Goal: Information Seeking & Learning: Learn about a topic

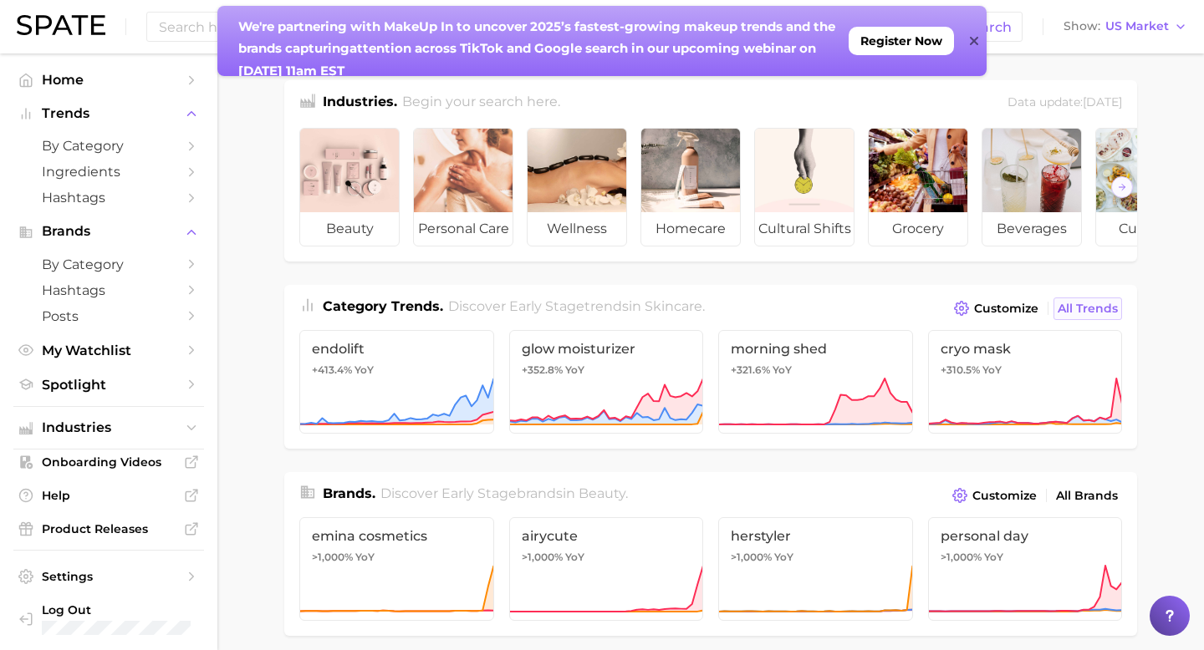
click at [1088, 299] on link "All Trends" at bounding box center [1087, 309] width 69 height 23
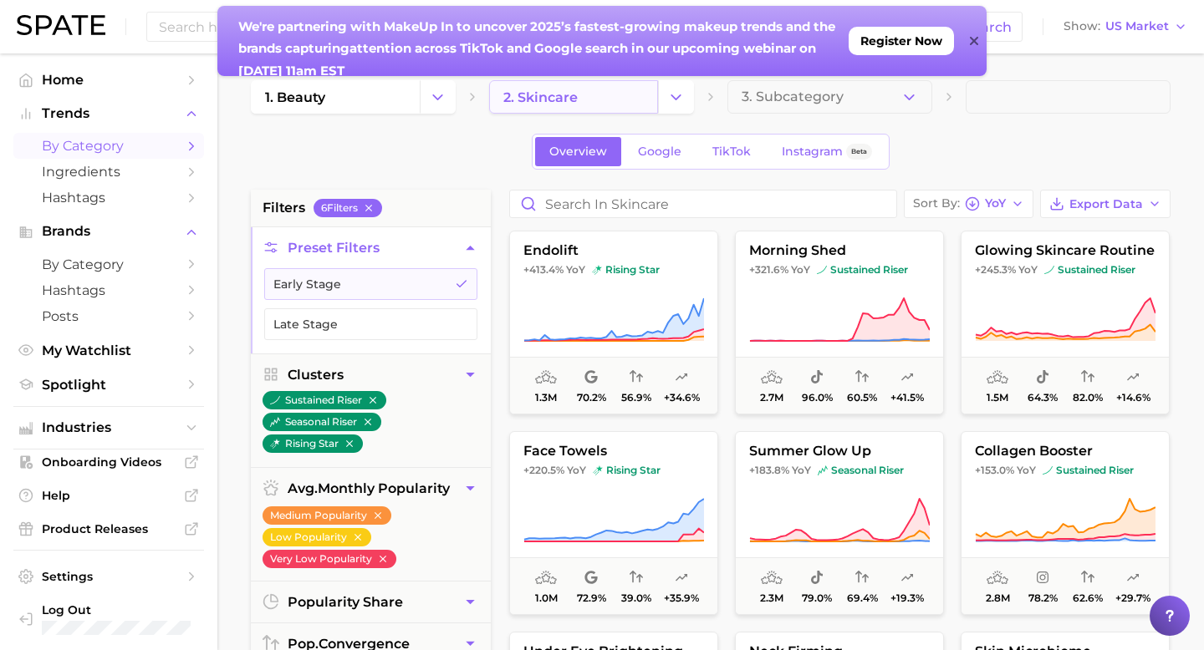
click at [636, 106] on link "2. skincare" at bounding box center [573, 96] width 169 height 33
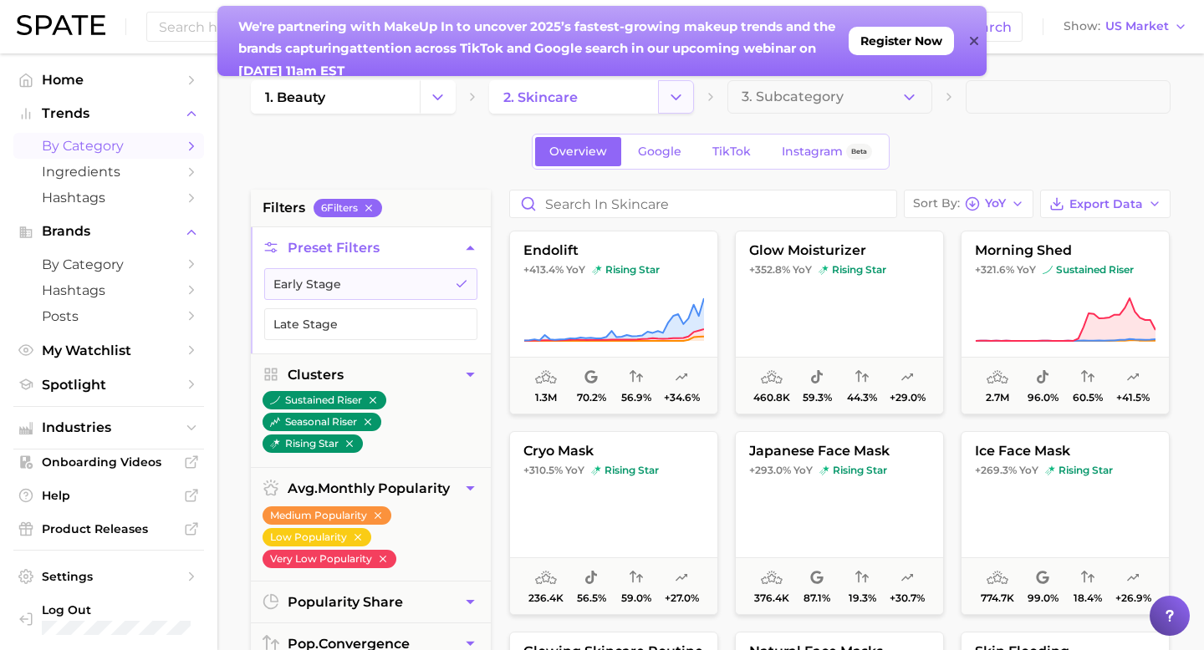
click at [663, 103] on button "Change Category" at bounding box center [676, 96] width 36 height 33
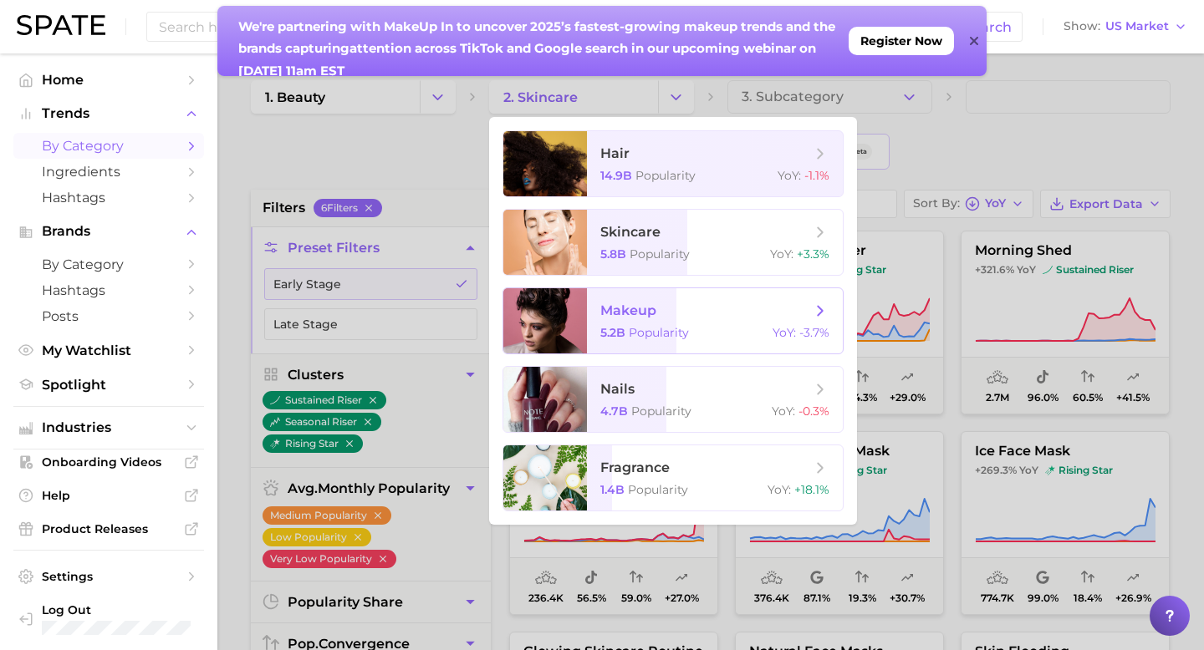
click at [614, 303] on span "makeup" at bounding box center [628, 311] width 56 height 16
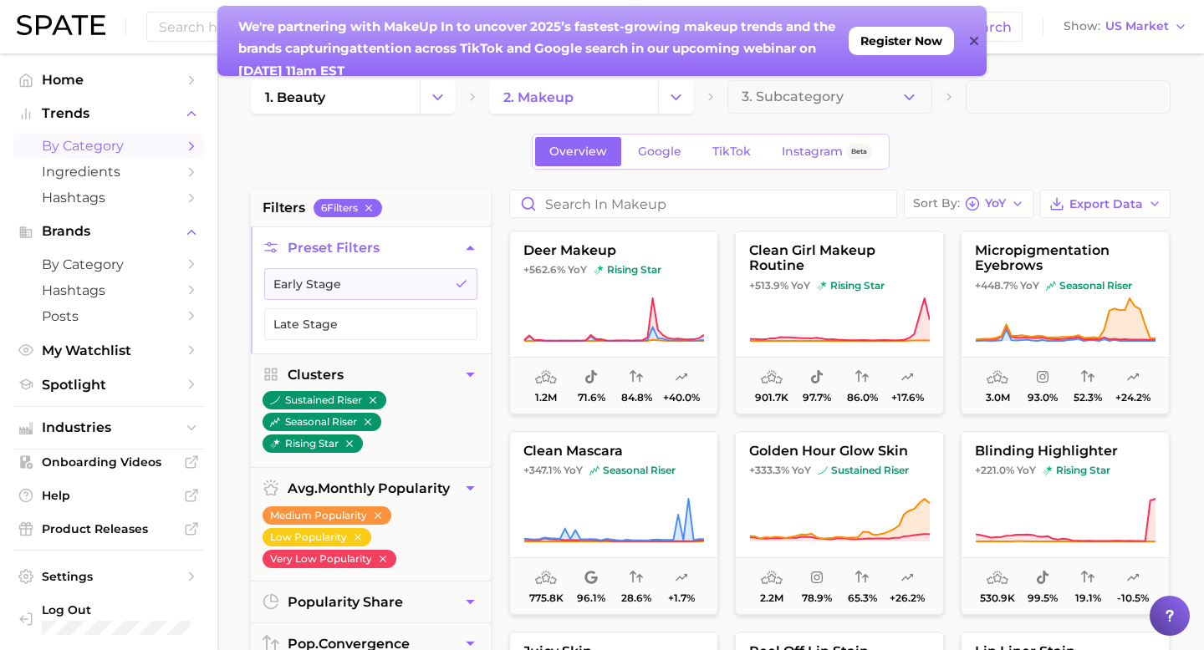
click at [971, 40] on icon at bounding box center [974, 40] width 8 height 13
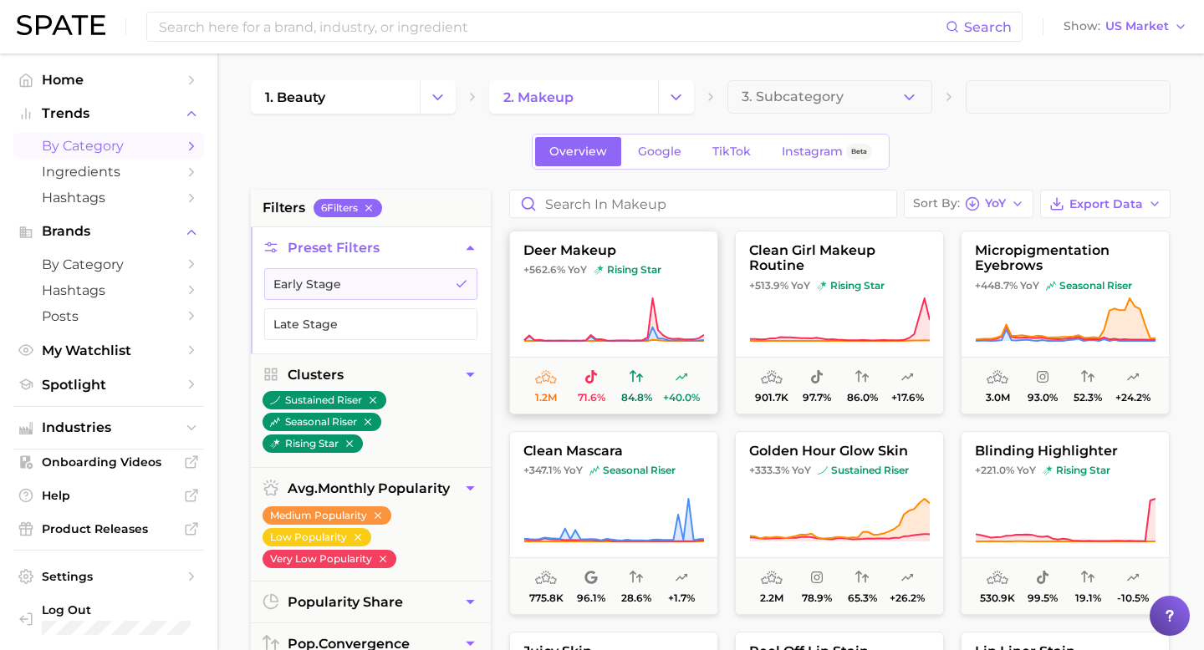
click at [669, 252] on span "deer makeup" at bounding box center [613, 250] width 207 height 15
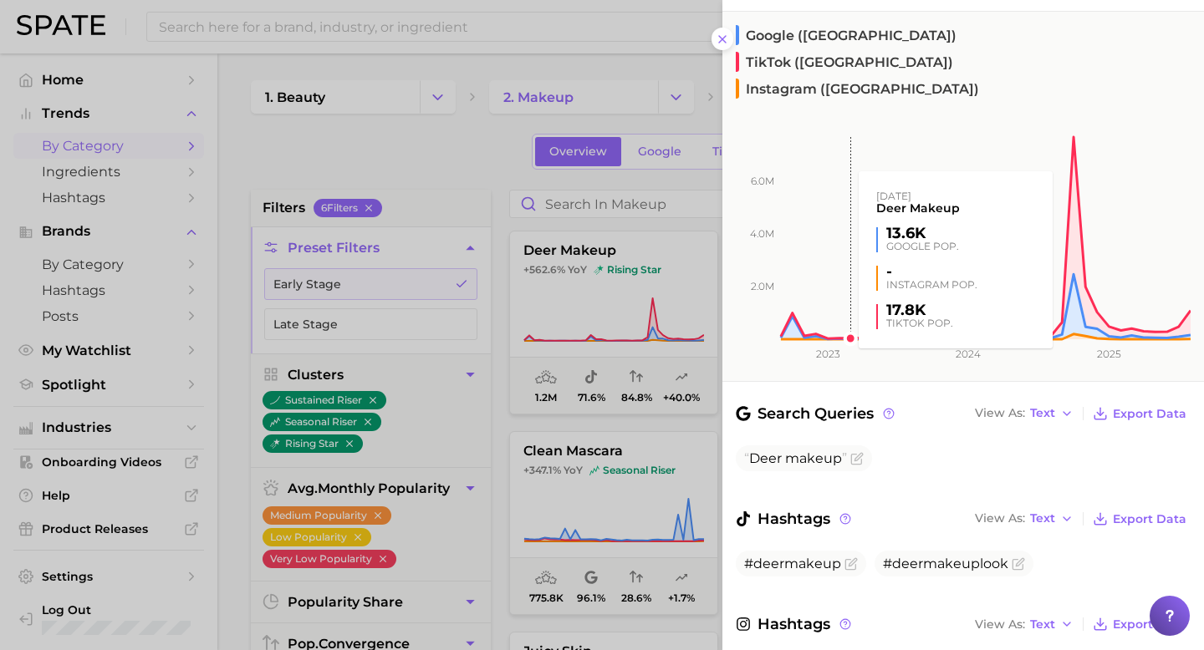
scroll to position [274, 0]
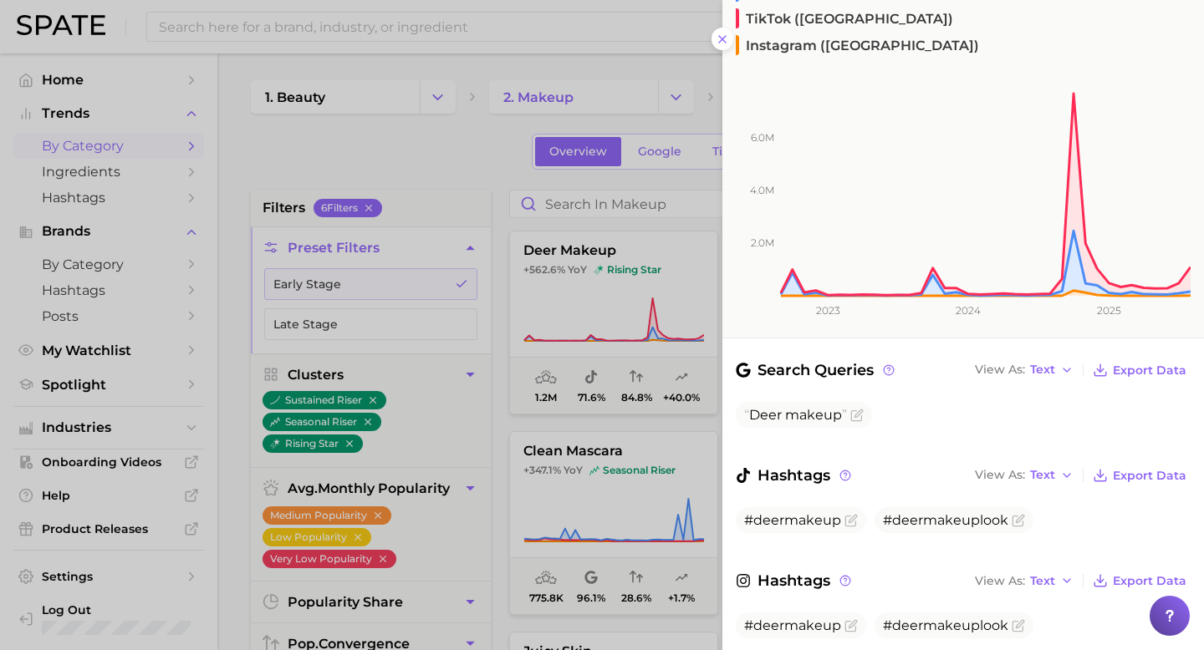
click at [665, 451] on div at bounding box center [602, 325] width 1204 height 650
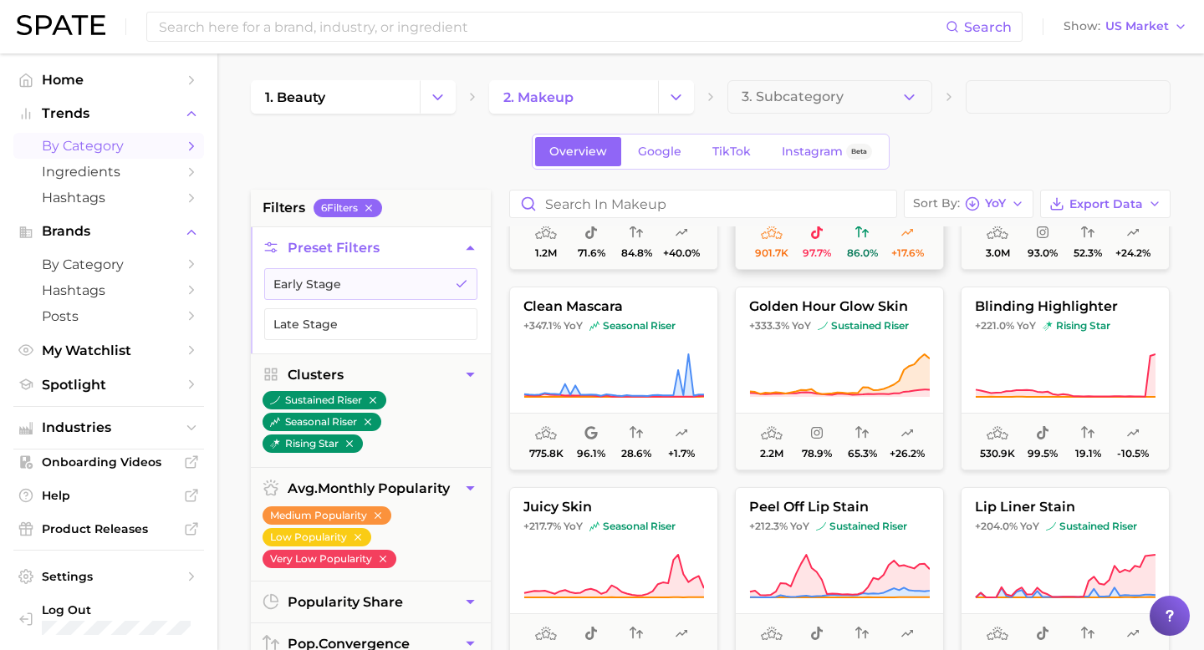
scroll to position [0, 0]
